Goal: Information Seeking & Learning: Learn about a topic

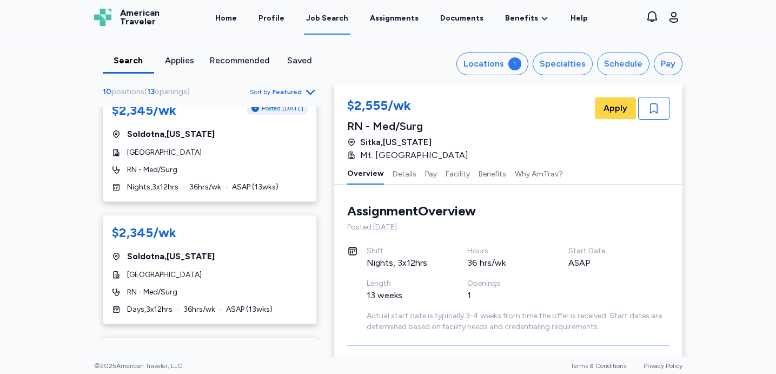
scroll to position [520, 0]
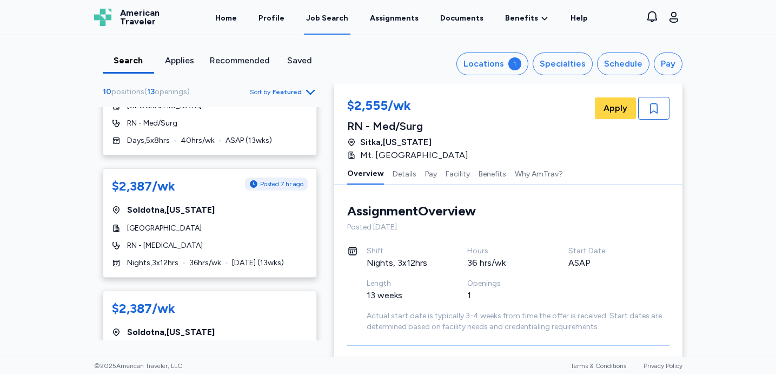
scroll to position [156, 0]
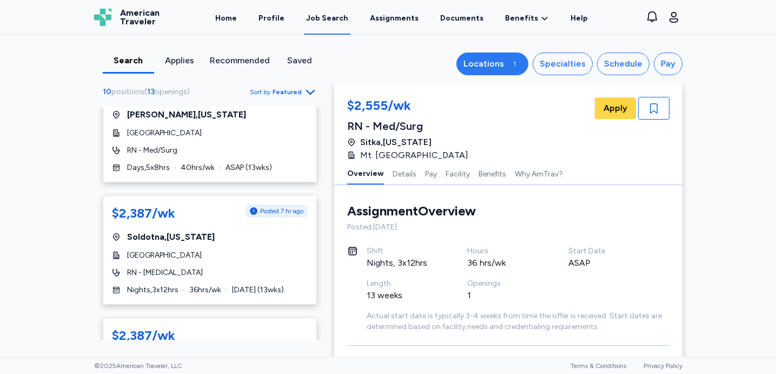
click at [502, 63] on div "Locations" at bounding box center [484, 63] width 41 height 13
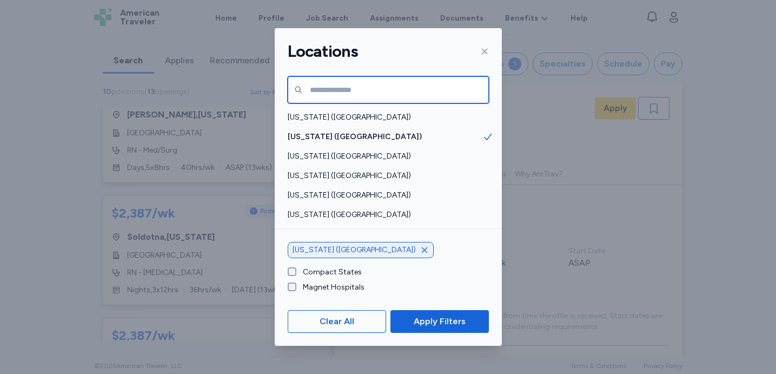
click at [361, 88] on input "text" at bounding box center [388, 89] width 201 height 27
type input "*****"
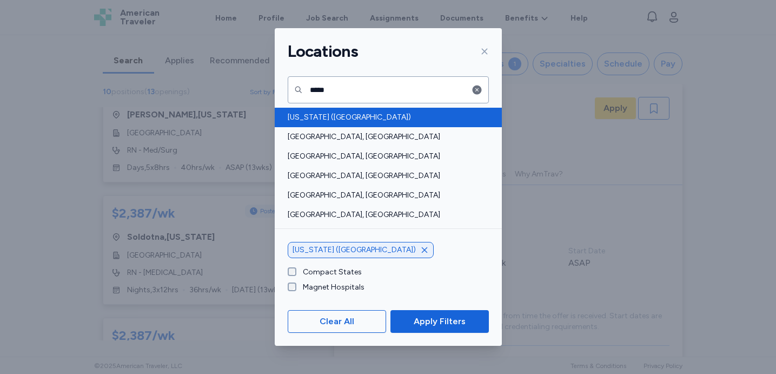
click at [336, 116] on span "Texas (TX)" at bounding box center [385, 117] width 195 height 11
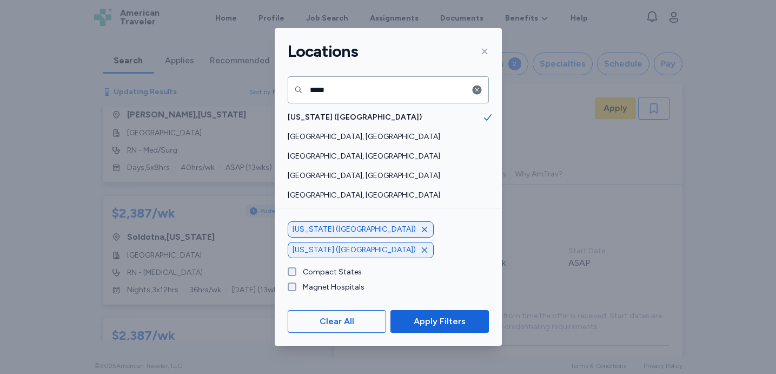
scroll to position [1854, 0]
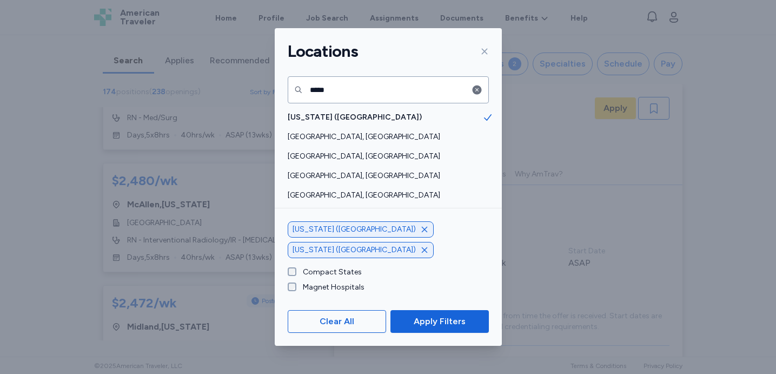
click at [420, 234] on icon "button" at bounding box center [424, 229] width 9 height 9
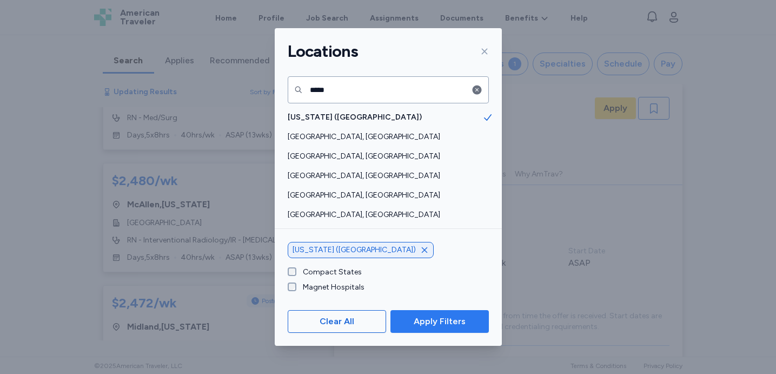
click at [427, 320] on span "Apply Filters" at bounding box center [440, 321] width 52 height 13
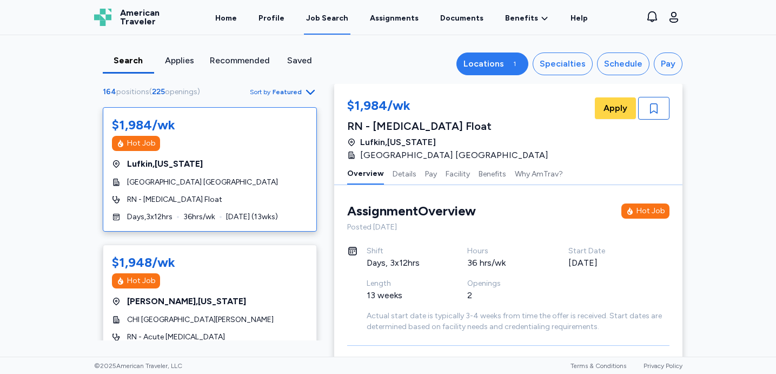
click at [521, 66] on div "1" at bounding box center [515, 63] width 13 height 13
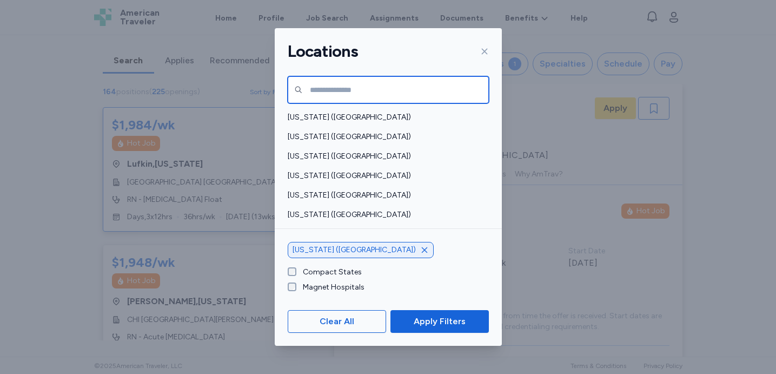
click at [360, 87] on input "text" at bounding box center [388, 89] width 201 height 27
type input "*"
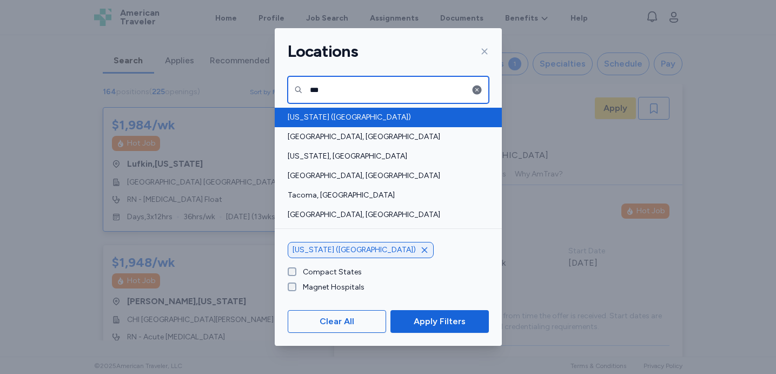
type input "***"
click at [341, 114] on span "Washington (WA)" at bounding box center [385, 117] width 195 height 11
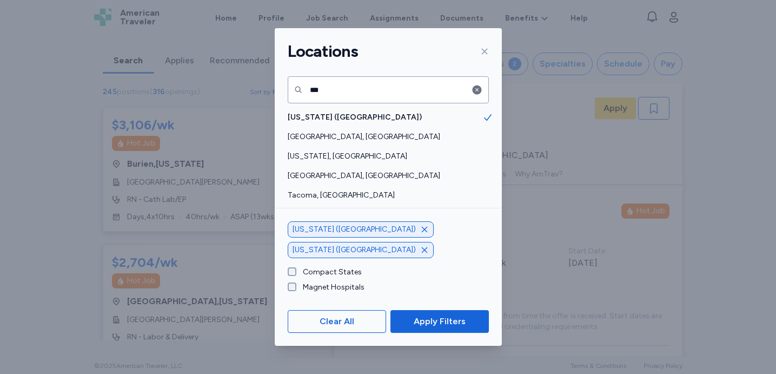
click at [422, 248] on icon "button" at bounding box center [424, 250] width 9 height 9
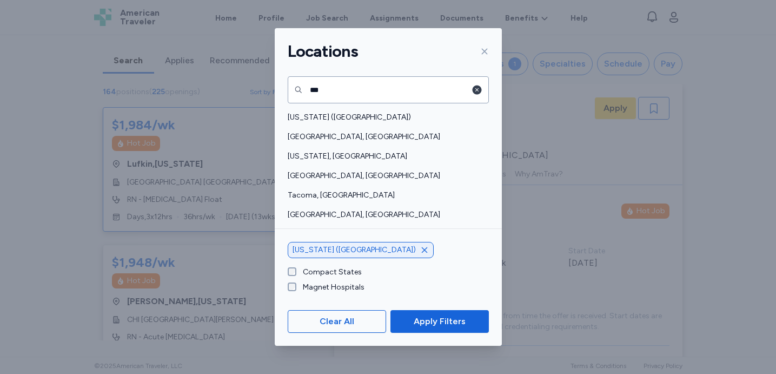
click at [479, 92] on icon "button" at bounding box center [476, 89] width 9 height 9
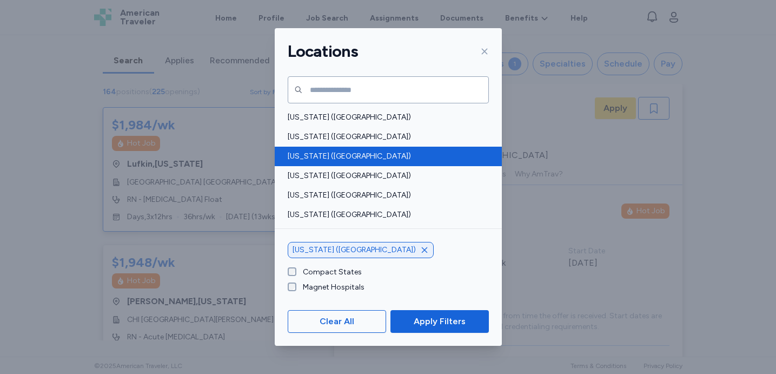
click at [325, 162] on div "Arizona (AZ)" at bounding box center [388, 156] width 227 height 19
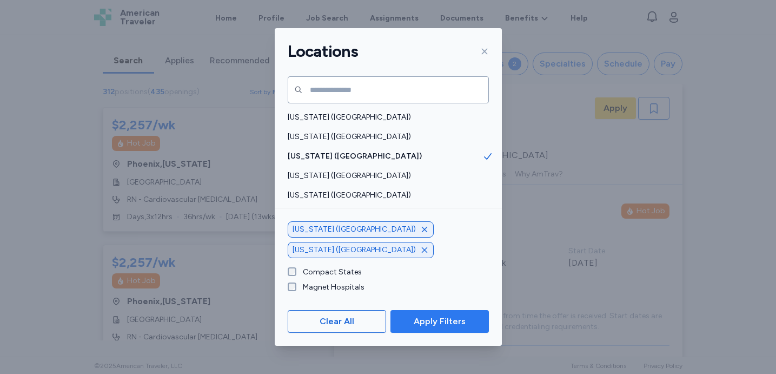
click at [443, 318] on span "Apply Filters" at bounding box center [440, 321] width 52 height 13
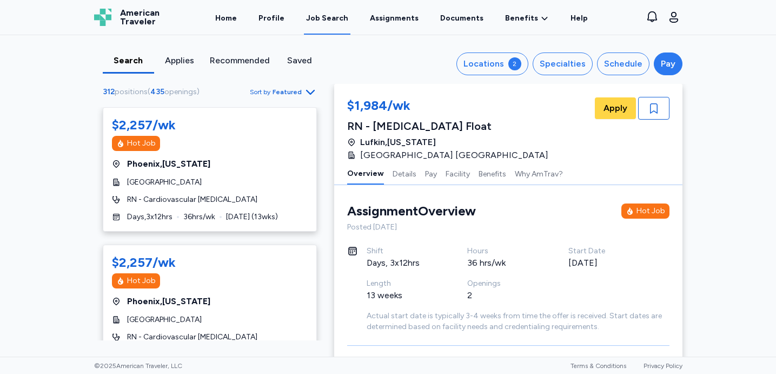
click at [669, 65] on div "Pay" at bounding box center [668, 63] width 15 height 13
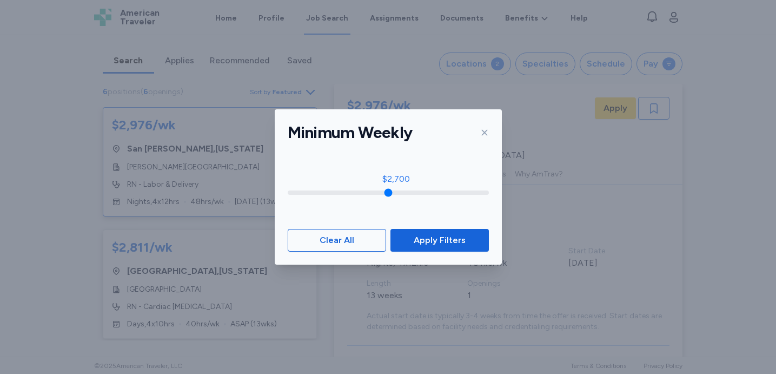
scroll to position [1, 0]
drag, startPoint x: 292, startPoint y: 192, endPoint x: 406, endPoint y: 193, distance: 113.6
type input "****"
click at [406, 193] on input "range" at bounding box center [388, 192] width 201 height 4
click at [451, 255] on div "Clear All Apply Filters" at bounding box center [388, 240] width 227 height 49
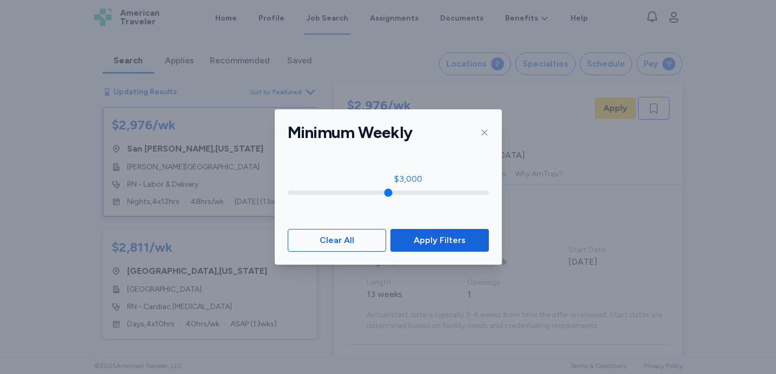
click at [450, 240] on span "Apply Filters" at bounding box center [440, 240] width 52 height 13
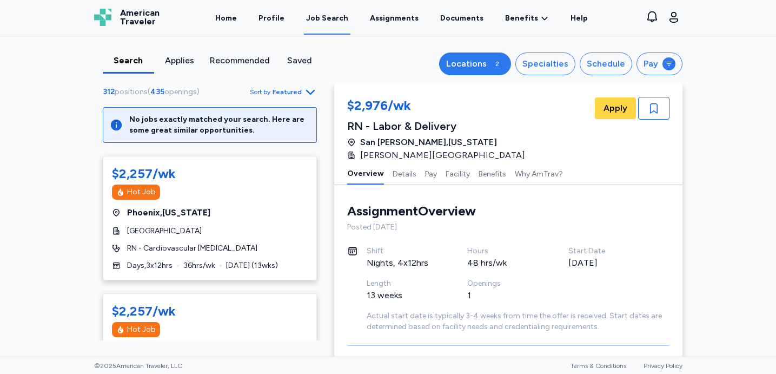
click at [504, 63] on div "2" at bounding box center [497, 63] width 13 height 13
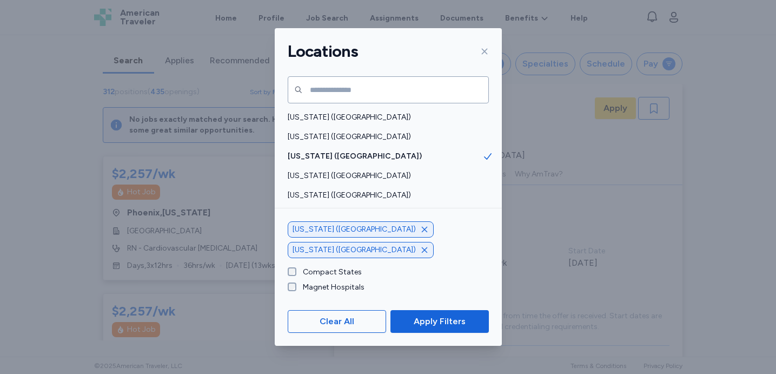
click at [420, 249] on icon "button" at bounding box center [424, 250] width 9 height 9
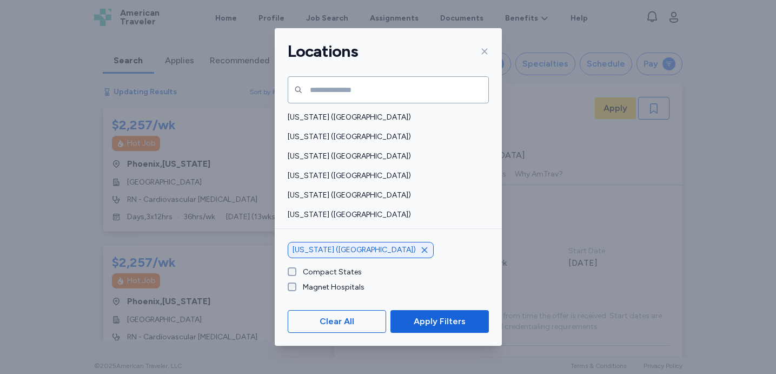
click at [420, 247] on icon "button" at bounding box center [424, 250] width 9 height 9
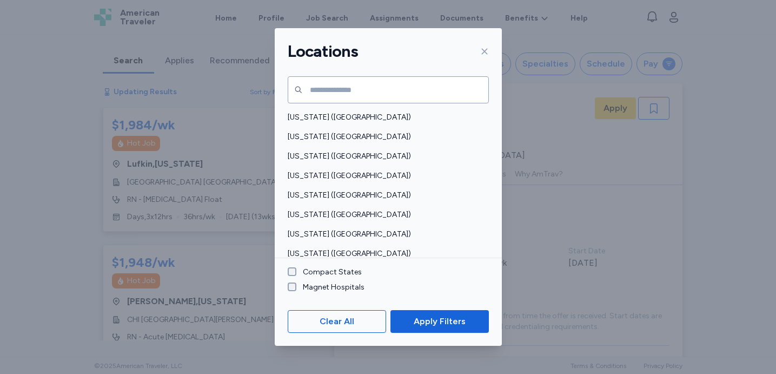
scroll to position [1, 0]
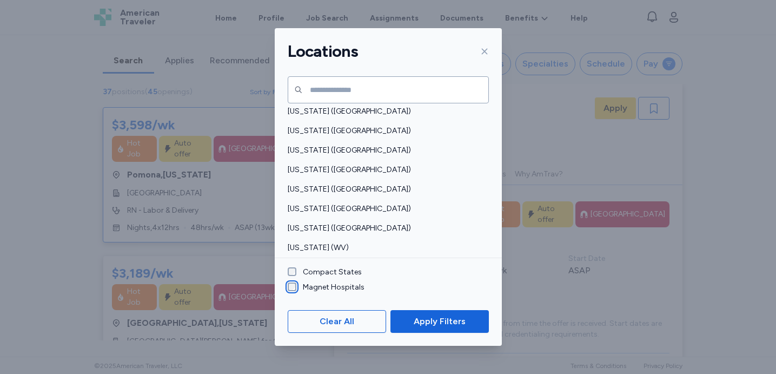
scroll to position [843, 0]
click at [424, 329] on button "Apply Filters" at bounding box center [440, 321] width 98 height 23
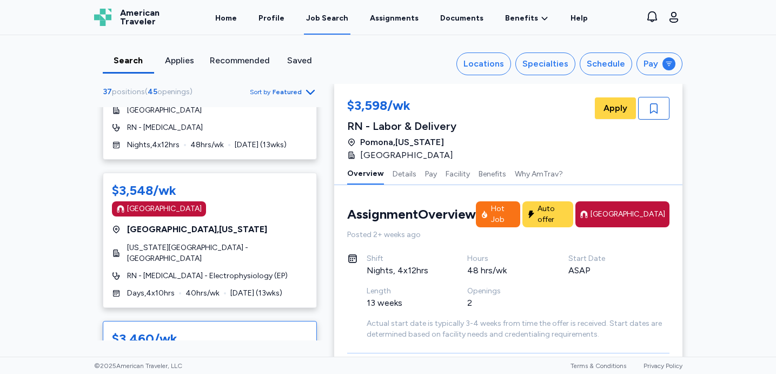
scroll to position [793, 0]
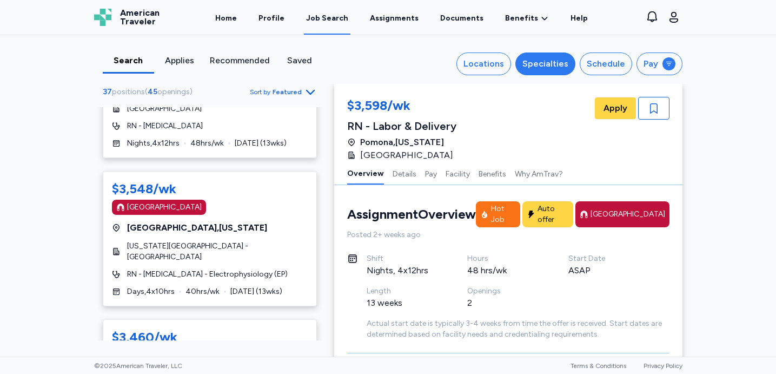
click at [554, 68] on div "Specialties" at bounding box center [546, 63] width 46 height 13
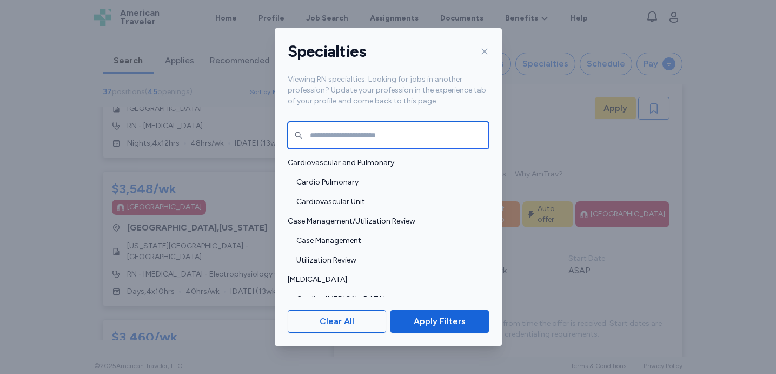
click at [402, 135] on input "text" at bounding box center [388, 135] width 201 height 27
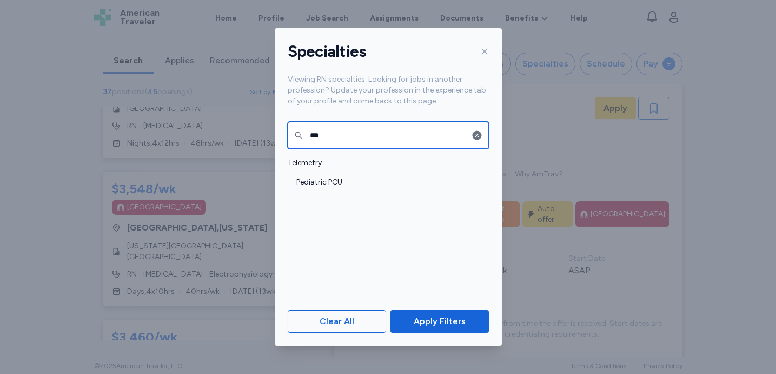
type input "***"
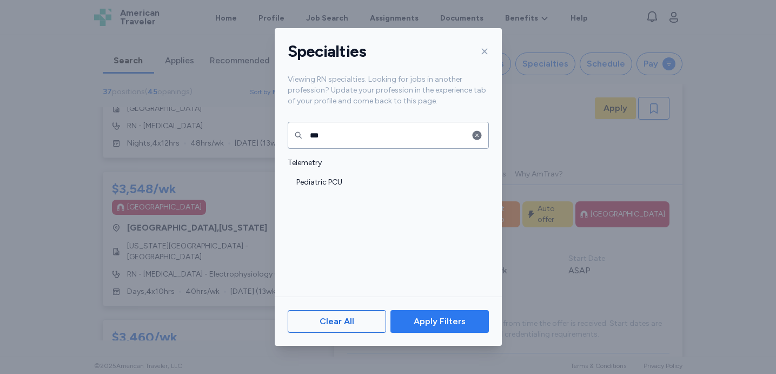
click at [447, 319] on span "Apply Filters" at bounding box center [440, 321] width 52 height 13
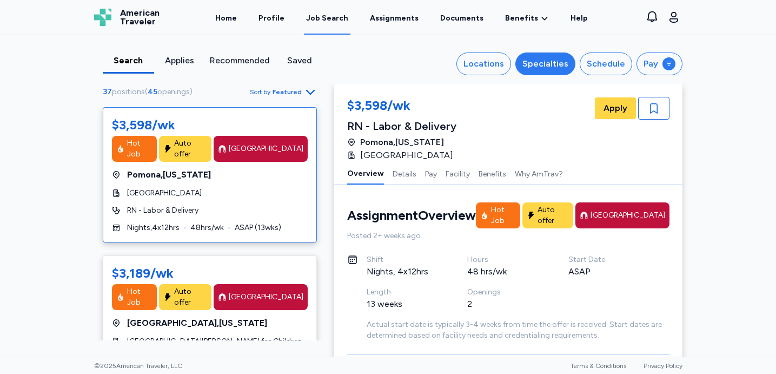
click at [556, 65] on div "Specialties" at bounding box center [546, 63] width 46 height 13
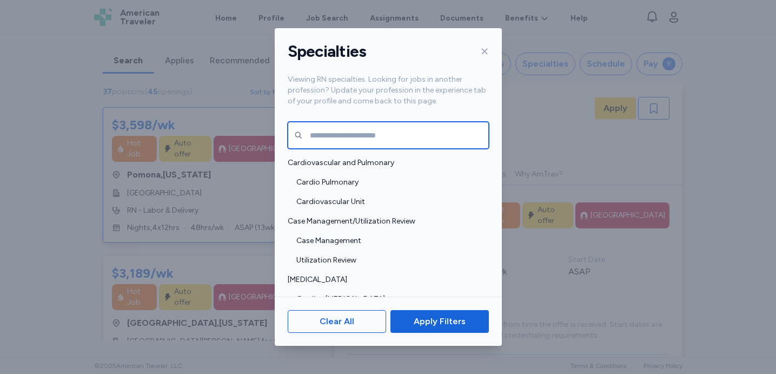
click at [380, 137] on input "text" at bounding box center [388, 135] width 201 height 27
type input "***"
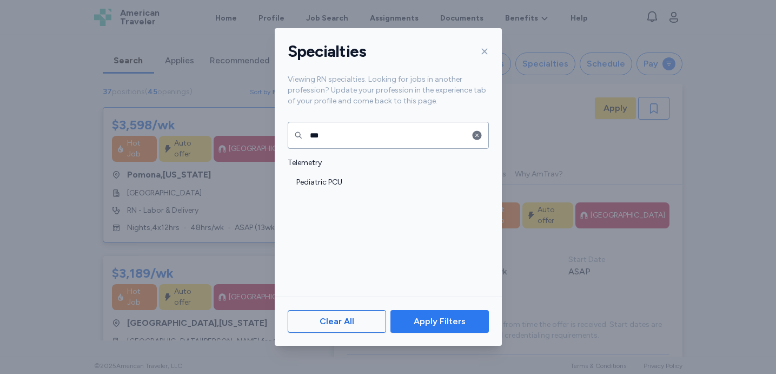
click at [421, 320] on span "Apply Filters" at bounding box center [440, 321] width 52 height 13
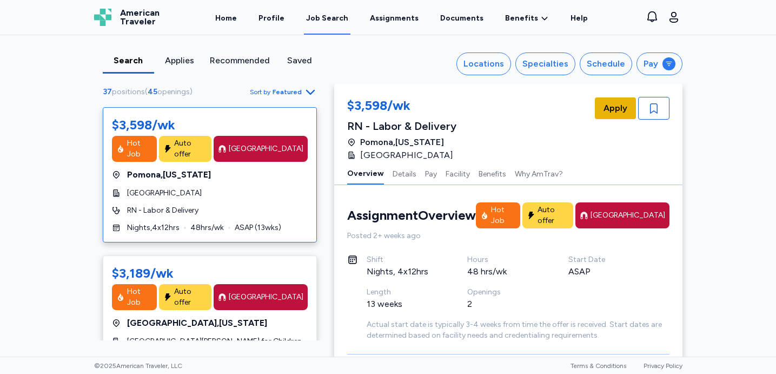
click at [614, 108] on span "Apply" at bounding box center [616, 108] width 24 height 13
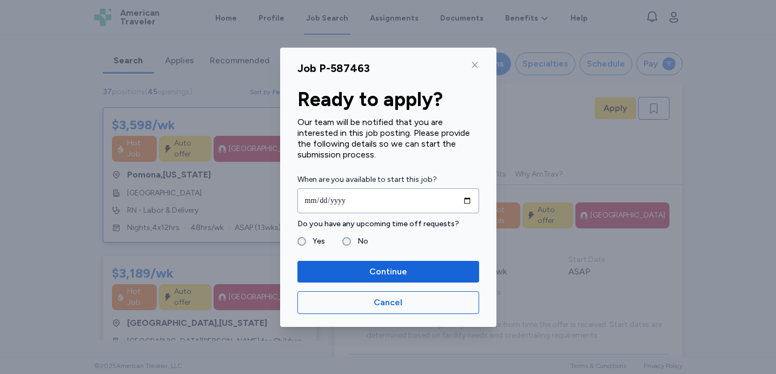
click at [474, 65] on icon at bounding box center [475, 65] width 6 height 6
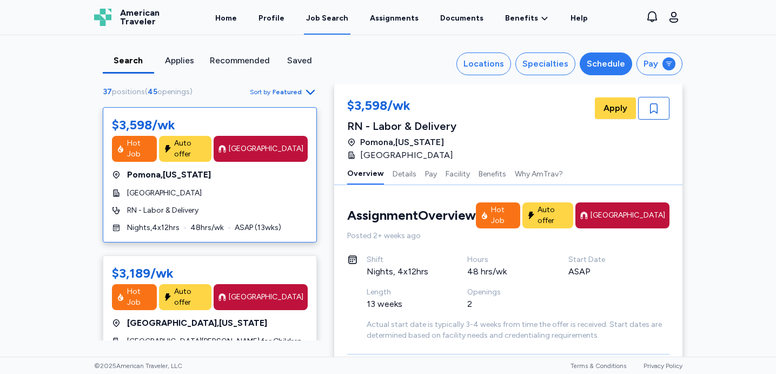
click at [617, 63] on div "Schedule" at bounding box center [606, 63] width 38 height 13
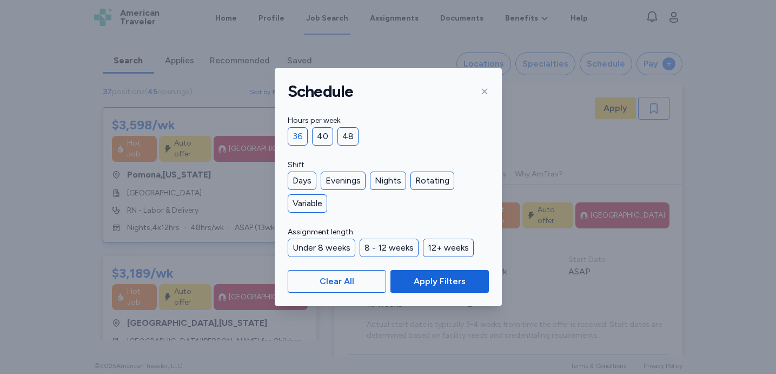
click at [303, 137] on div "36" at bounding box center [298, 136] width 20 height 18
click at [386, 177] on div "Nights" at bounding box center [388, 180] width 36 height 18
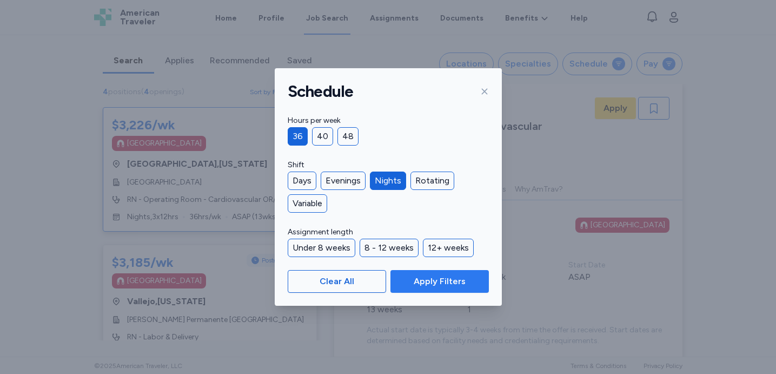
click at [426, 282] on span "Apply Filters" at bounding box center [440, 281] width 52 height 13
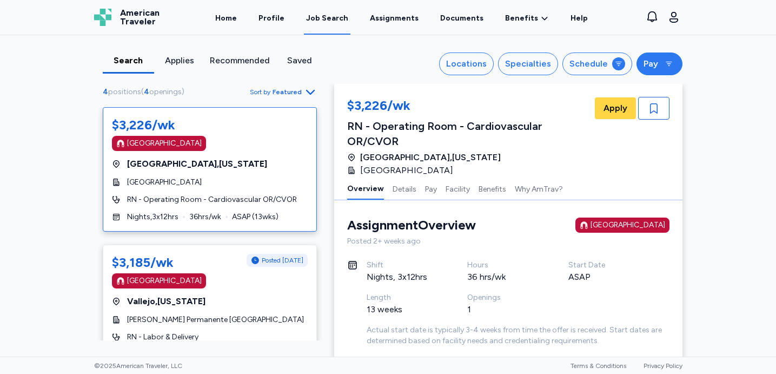
click at [659, 67] on button "Pay" at bounding box center [660, 63] width 46 height 23
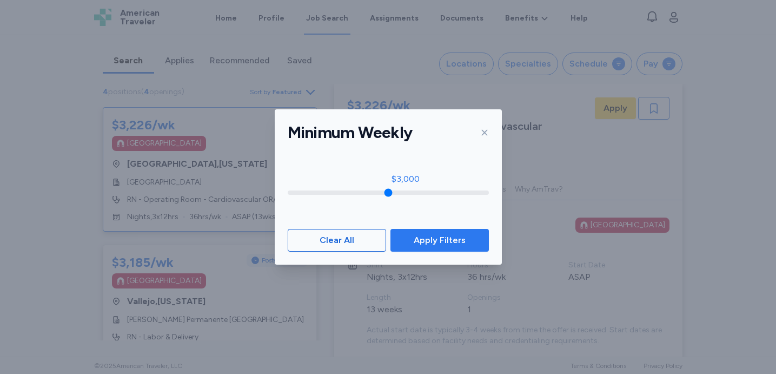
click at [422, 239] on span "Apply Filters" at bounding box center [440, 240] width 52 height 13
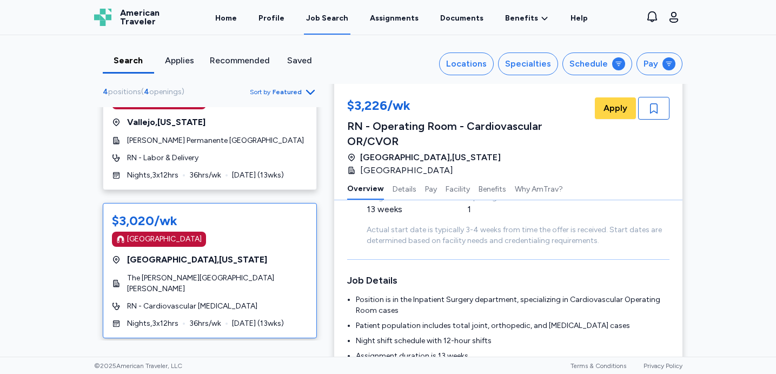
scroll to position [103, 0]
